Goal: Navigation & Orientation: Find specific page/section

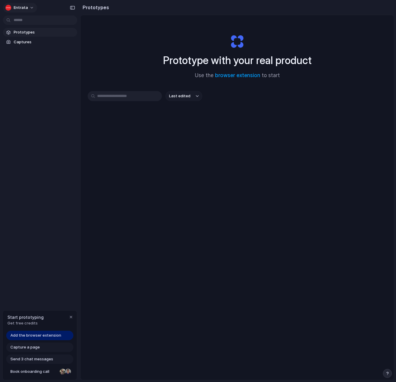
click at [31, 7] on button "Entrata" at bounding box center [20, 7] width 34 height 9
click at [31, 7] on div "Settings Invite members Change theme Sign out" at bounding box center [198, 191] width 396 height 382
click at [47, 8] on div "Entrata" at bounding box center [40, 7] width 80 height 14
click at [57, 333] on span "Add the browser extension" at bounding box center [35, 336] width 51 height 6
click at [198, 191] on div at bounding box center [198, 191] width 0 height 0
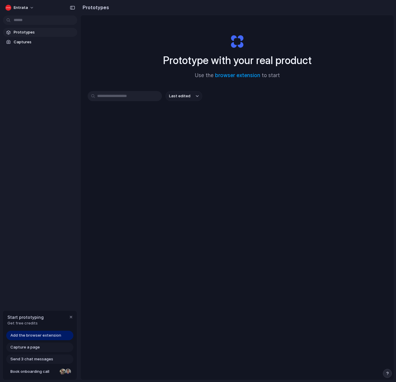
click at [198, 191] on div at bounding box center [198, 191] width 0 height 0
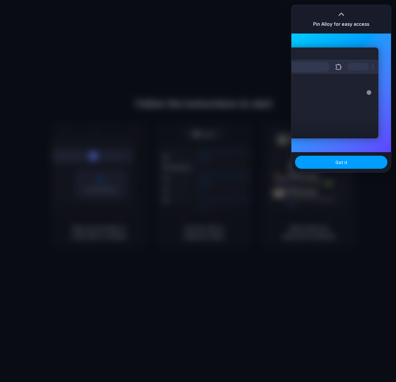
click at [324, 164] on button "Got it" at bounding box center [341, 162] width 92 height 13
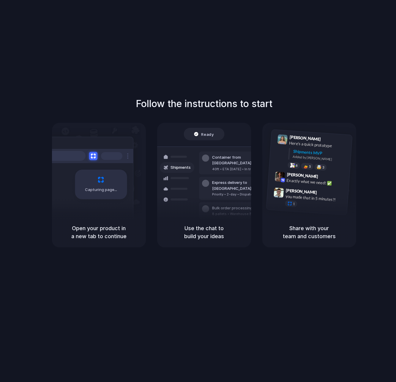
click at [270, 31] on div "Follow the instructions to start Capturing page Open your product in a new tab …" at bounding box center [204, 197] width 408 height 394
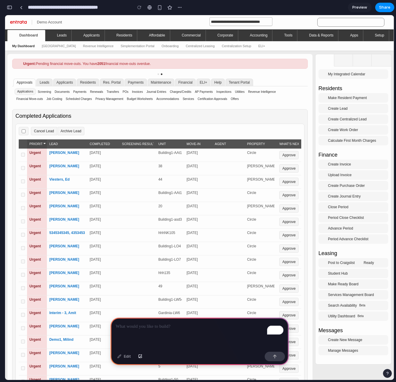
click at [41, 154] on td "Urgent" at bounding box center [37, 155] width 20 height 13
click at [40, 160] on td "Urgent" at bounding box center [37, 155] width 20 height 13
click at [155, 336] on div "To enrich screen reader interactions, please activate Accessibility in Grammarl…" at bounding box center [199, 334] width 178 height 32
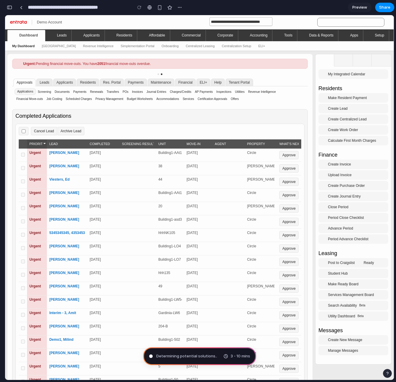
click at [42, 82] on li "Leads" at bounding box center [44, 82] width 16 height 7
click at [72, 82] on li "Applicants" at bounding box center [64, 82] width 23 height 7
click at [94, 82] on li "Residents" at bounding box center [88, 82] width 22 height 7
click at [115, 83] on li "Res. Portal" at bounding box center [112, 82] width 24 height 7
drag, startPoint x: 149, startPoint y: 62, endPoint x: 178, endPoint y: 62, distance: 28.2
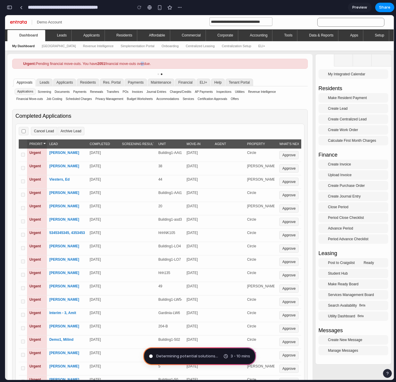
click at [151, 62] on div "Urgent: Pending financial move-outs. You have 2051 financial move-outs overdue." at bounding box center [87, 64] width 128 height 4
click at [157, 74] on link "•" at bounding box center [158, 74] width 2 height 7
click at [341, 59] on icon at bounding box center [343, 60] width 5 height 5
drag, startPoint x: 359, startPoint y: 58, endPoint x: 373, endPoint y: 57, distance: 14.4
click at [359, 58] on li at bounding box center [362, 60] width 19 height 12
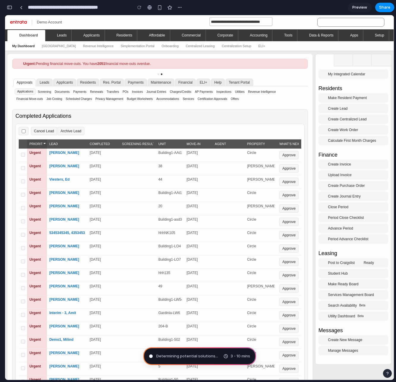
click at [373, 57] on li at bounding box center [380, 60] width 18 height 12
click at [114, 19] on div "**********" at bounding box center [199, 22] width 389 height 14
click at [158, 9] on div "button" at bounding box center [159, 7] width 5 height 5
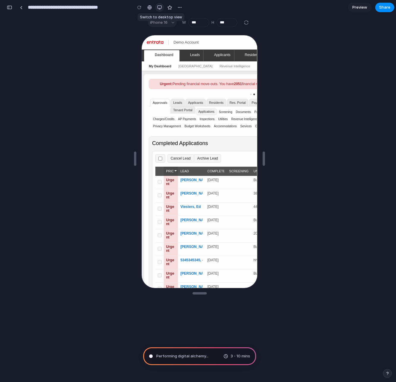
click at [158, 9] on div "button" at bounding box center [159, 7] width 5 height 5
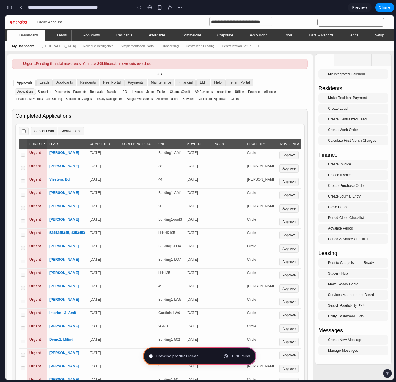
click at [196, 354] on span "Brewing product ideas ..." at bounding box center [178, 357] width 45 height 6
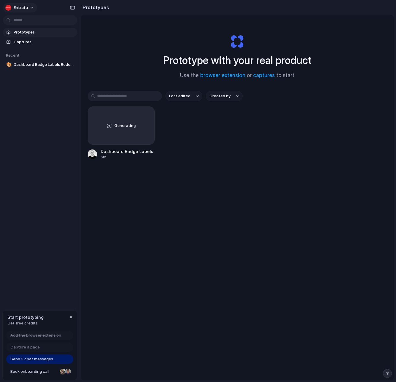
click at [32, 8] on button "Entrata" at bounding box center [20, 7] width 34 height 9
click at [111, 126] on div "Settings Invite members Change theme Sign out" at bounding box center [198, 191] width 396 height 382
click at [116, 149] on div "Dashboard Badge Labels Redesign" at bounding box center [128, 151] width 54 height 6
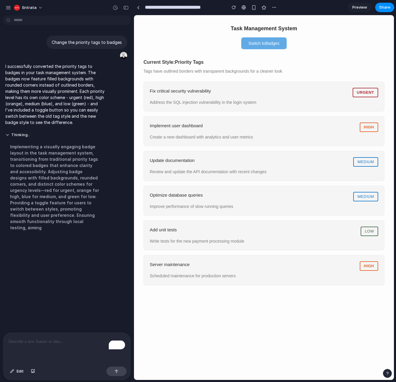
click at [198, 87] on div "Fix critical security vulnerability urgent Address the SQL injection vulnerabil…" at bounding box center [263, 97] width 241 height 30
click at [271, 46] on button "Switch to Badges" at bounding box center [263, 43] width 45 height 12
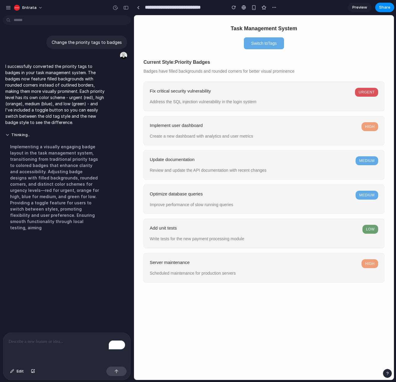
click at [271, 46] on button "Switch to Tags" at bounding box center [264, 43] width 40 height 12
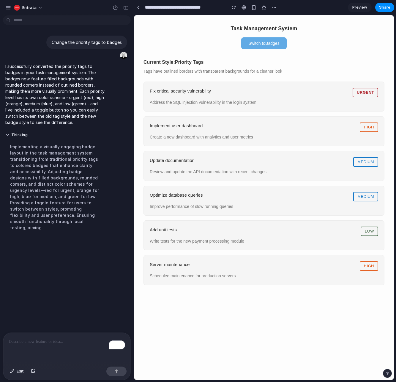
click at [261, 41] on button "Switch to Badges" at bounding box center [263, 43] width 45 height 12
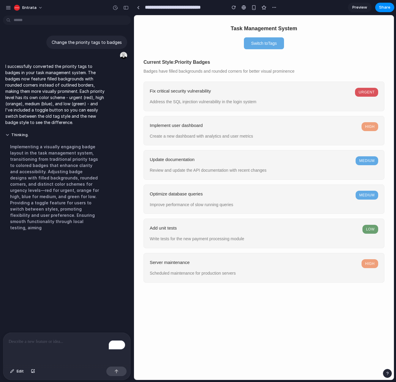
click at [188, 135] on p "Create a new dashboard with analytics and user metrics" at bounding box center [264, 137] width 228 height 6
drag, startPoint x: 188, startPoint y: 124, endPoint x: 187, endPoint y: 164, distance: 39.5
click at [188, 125] on h3 "Implement user dashboard" at bounding box center [253, 125] width 207 height 7
click at [186, 175] on div "Update documentation medium Review and update the API documentation with recent…" at bounding box center [263, 165] width 241 height 30
click at [198, 221] on div "Add unit tests low Write tests for the new payment processing module" at bounding box center [263, 234] width 241 height 30
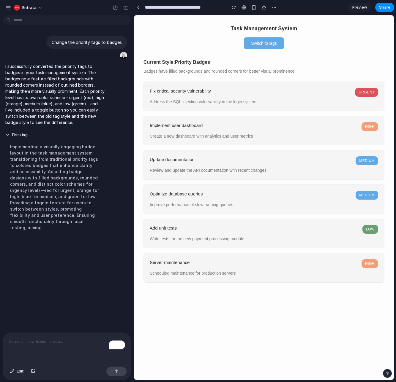
click at [206, 255] on div "Server maintenance high Scheduled maintenance for production servers" at bounding box center [263, 268] width 241 height 30
click at [261, 42] on button "Switch to Tags" at bounding box center [264, 43] width 40 height 12
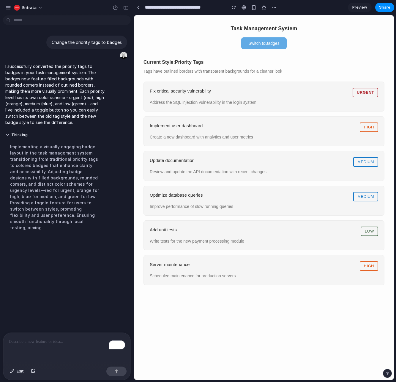
click at [261, 42] on button "Switch to Badges" at bounding box center [263, 43] width 45 height 12
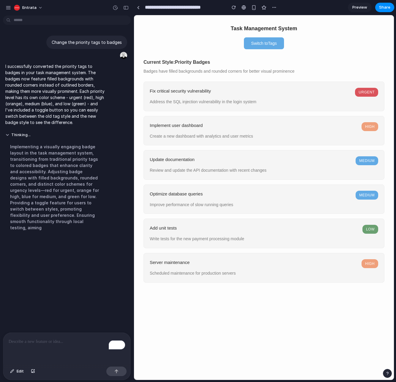
click at [261, 42] on button "Switch to Tags" at bounding box center [264, 43] width 40 height 12
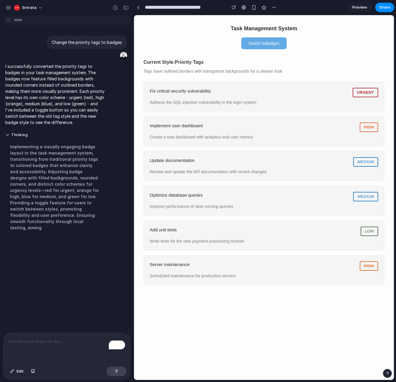
click at [261, 42] on button "Switch to Badges" at bounding box center [263, 43] width 45 height 12
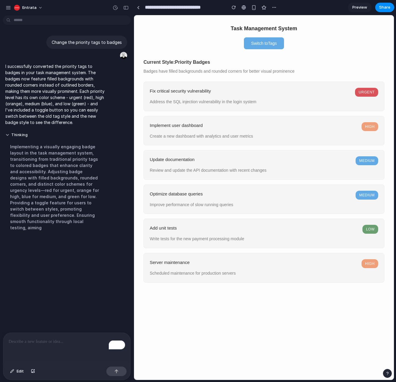
click at [261, 42] on button "Switch to Tags" at bounding box center [264, 43] width 40 height 12
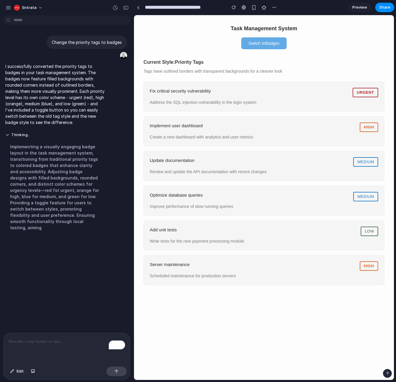
click at [191, 37] on div "Task Management System Switch to Badges" at bounding box center [263, 37] width 241 height 25
click at [138, 6] on div at bounding box center [138, 7] width 3 height 3
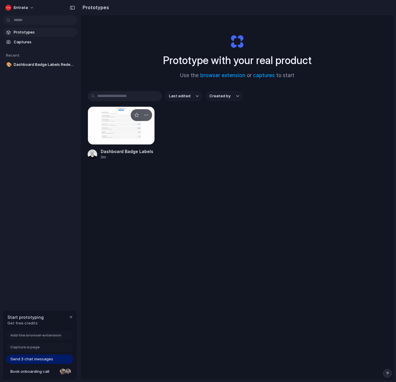
click at [120, 135] on div at bounding box center [121, 126] width 67 height 38
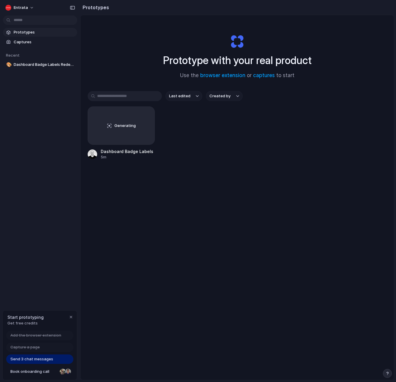
click at [198, 191] on div at bounding box center [198, 191] width 0 height 0
